Goal: Obtain resource: Obtain resource

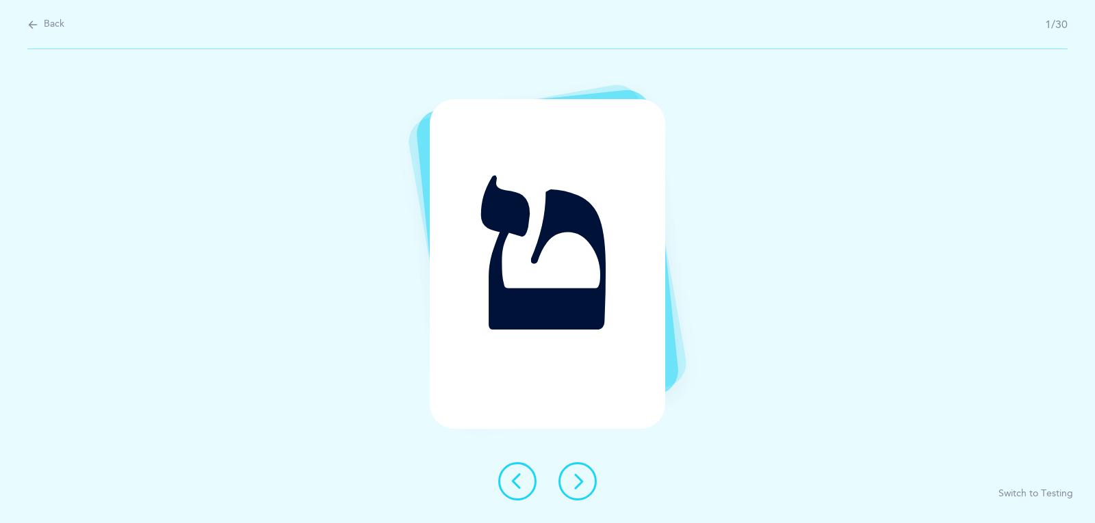
click at [1008, 161] on div "ט Switch to Testing" at bounding box center [547, 286] width 1095 height 474
click at [49, 16] on div "Back 1/30" at bounding box center [547, 24] width 1040 height 49
click at [48, 17] on button "Back" at bounding box center [45, 24] width 37 height 15
select select "25"
select select "single"
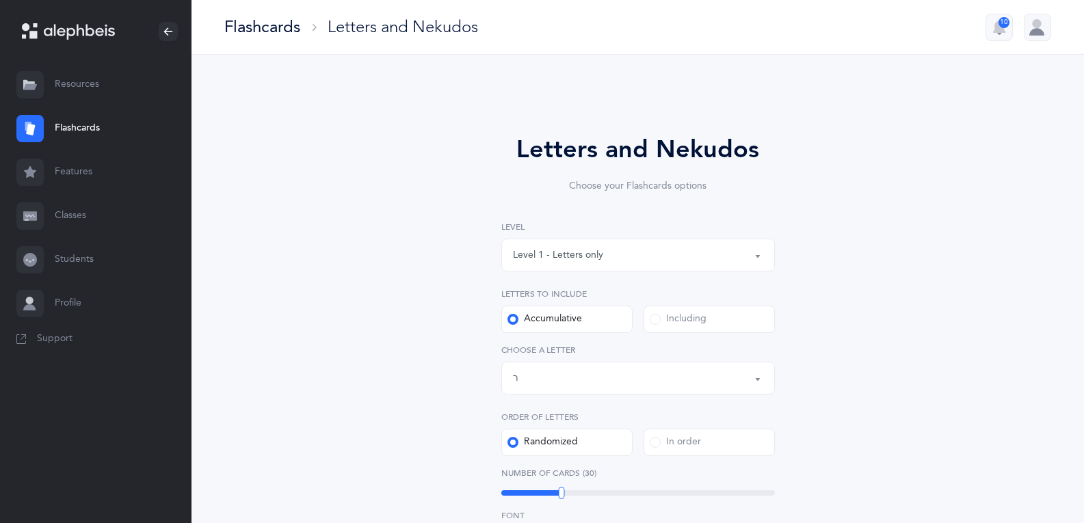
click at [67, 92] on link "Resources" at bounding box center [96, 85] width 192 height 44
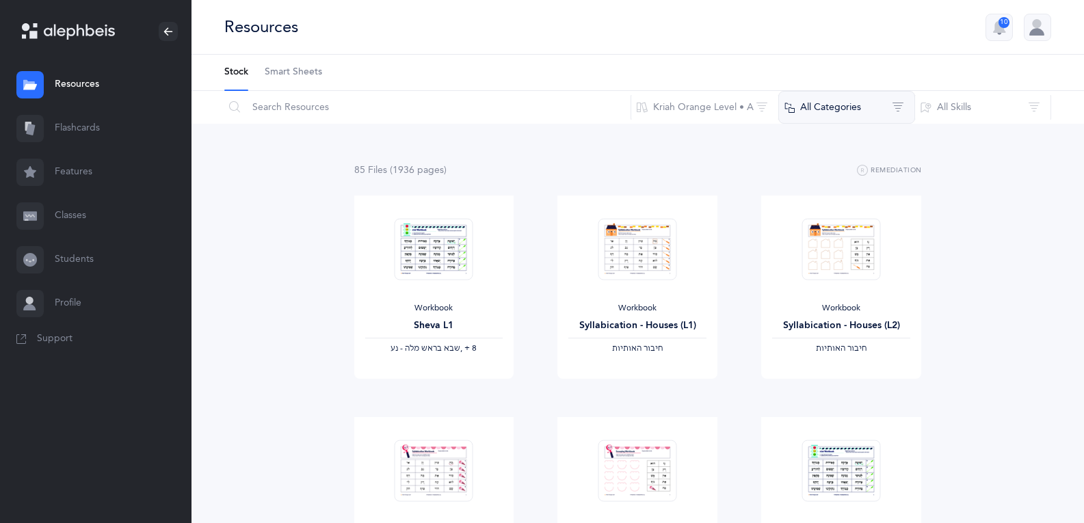
click at [861, 105] on button "All Categories" at bounding box center [846, 107] width 137 height 33
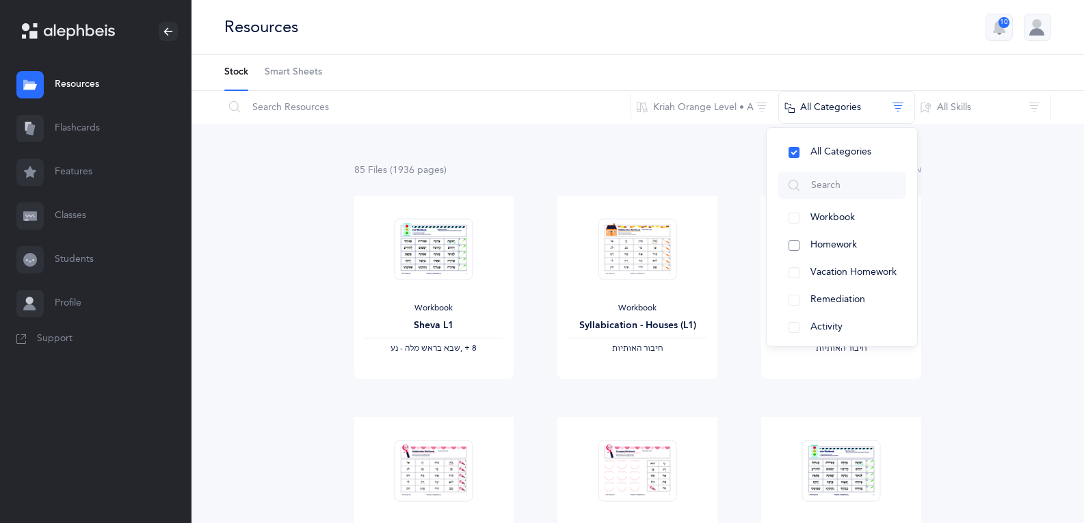
click at [863, 245] on button "Homework" at bounding box center [842, 245] width 129 height 27
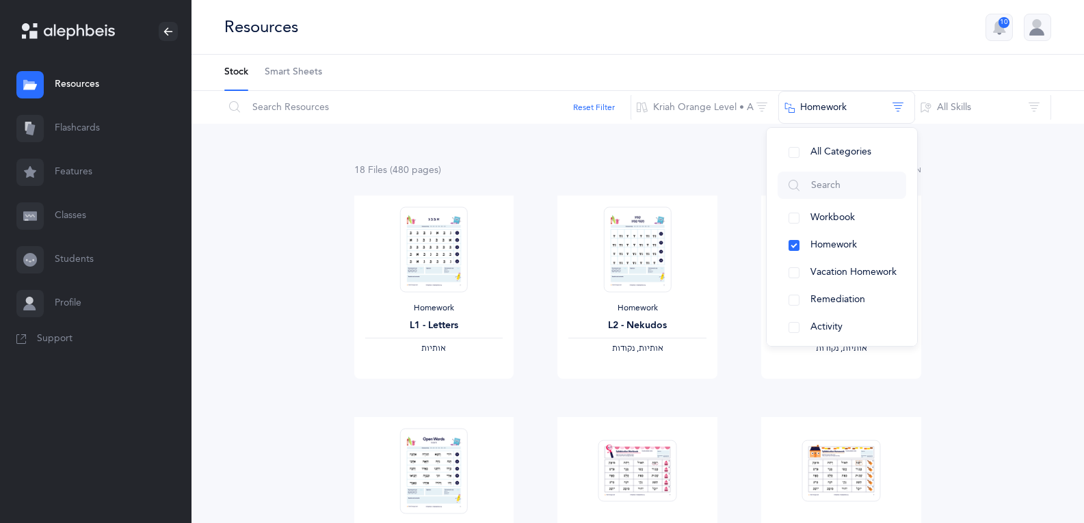
click at [660, 394] on link "View" at bounding box center [638, 392] width 160 height 27
click at [635, 389] on span "View" at bounding box center [638, 393] width 22 height 12
click at [857, 393] on link "View" at bounding box center [841, 392] width 160 height 27
click at [645, 393] on span "View" at bounding box center [638, 393] width 22 height 12
